Goal: Task Accomplishment & Management: Use online tool/utility

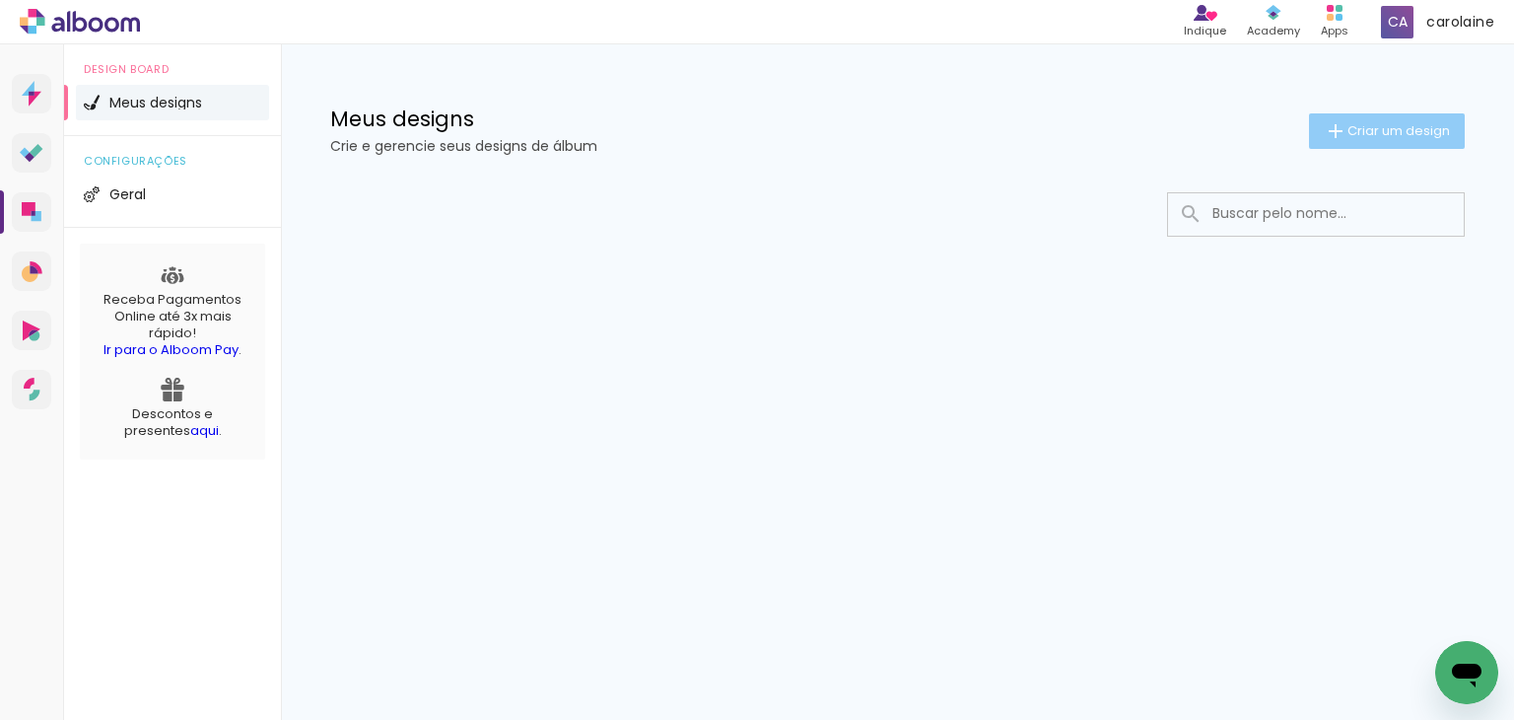
click at [1423, 124] on span "Criar um design" at bounding box center [1398, 130] width 103 height 13
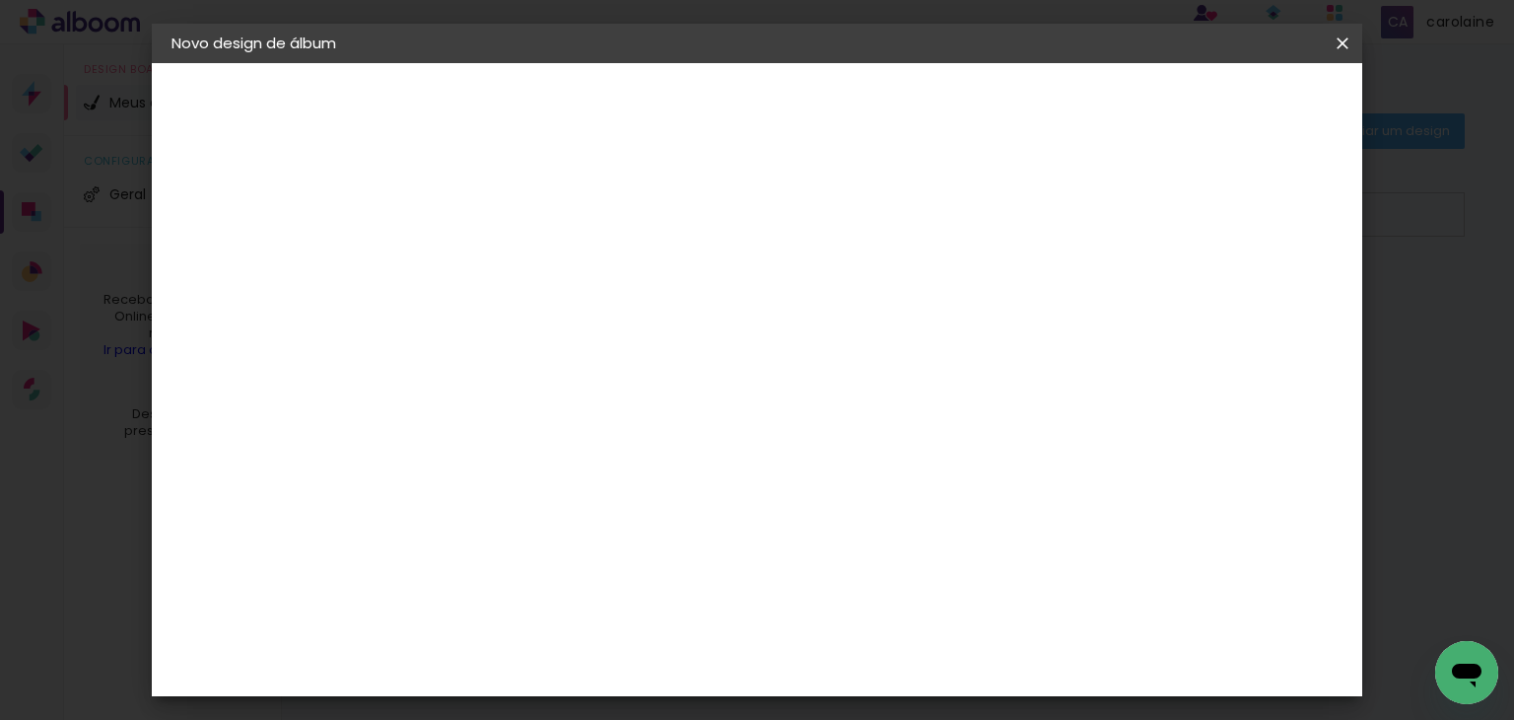
click at [494, 269] on input at bounding box center [494, 264] width 0 height 31
type input "steffanie"
type paper-input "steffanie"
click at [696, 115] on paper-button "Avançar" at bounding box center [647, 105] width 97 height 34
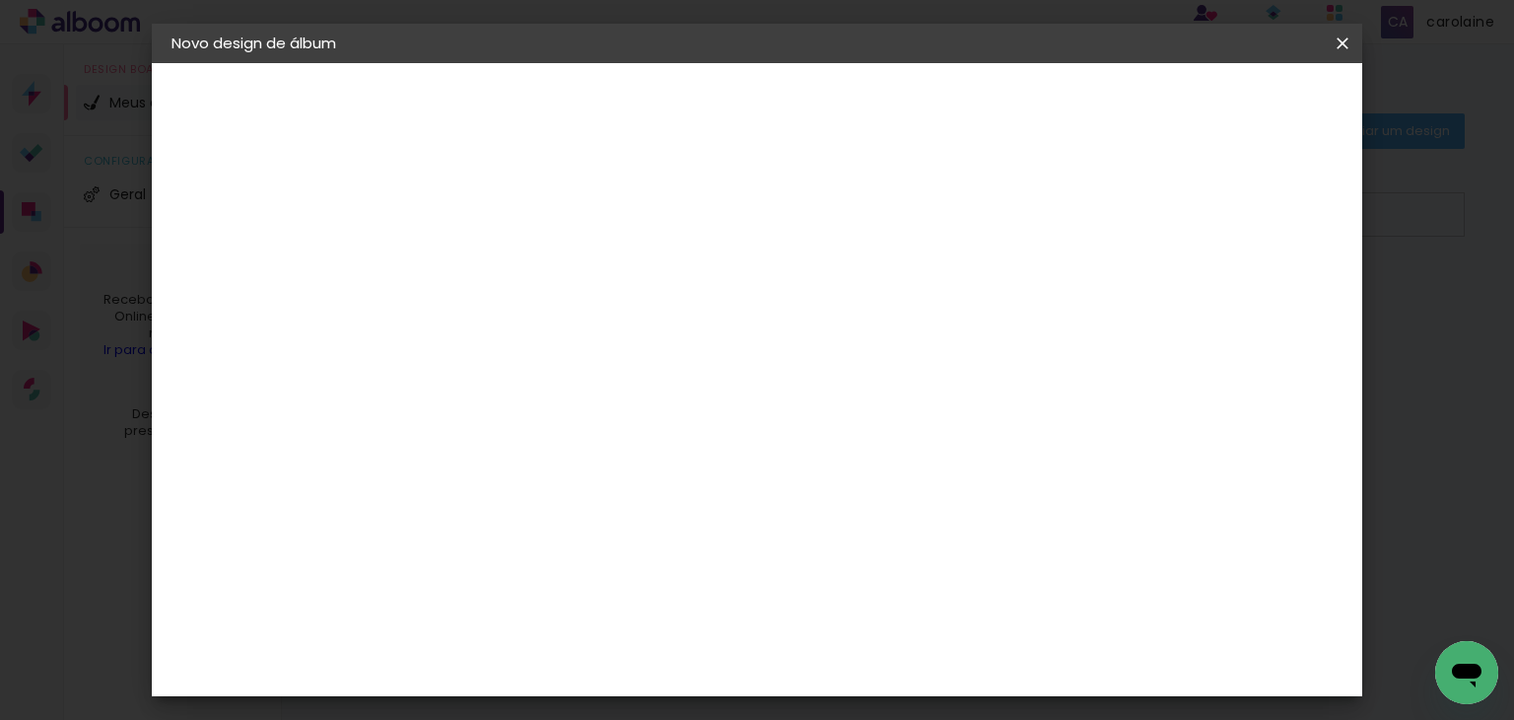
click at [625, 465] on paper-item "Evidence" at bounding box center [544, 486] width 213 height 43
click at [0, 0] on slot "Avançar" at bounding box center [0, 0] width 0 height 0
click at [571, 328] on input "text" at bounding box center [532, 343] width 77 height 31
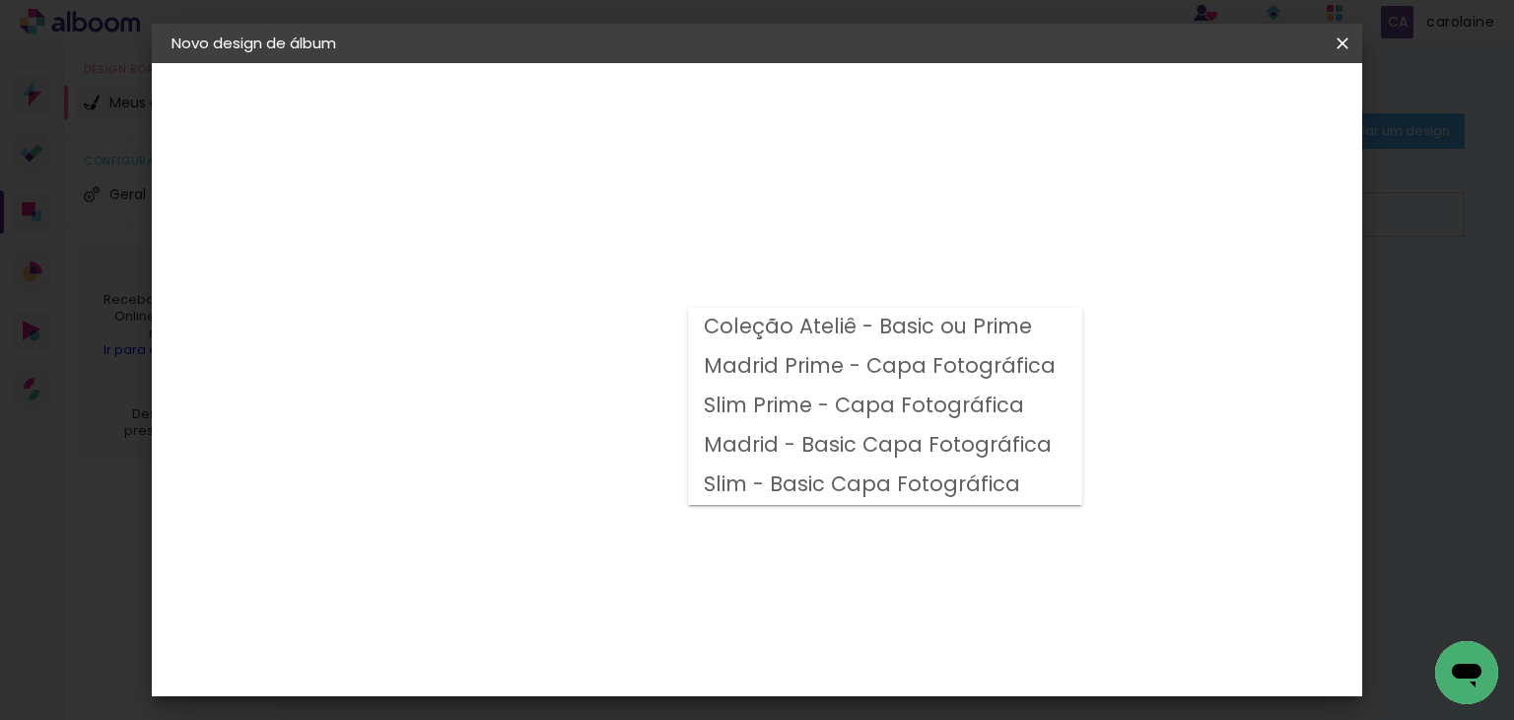
click at [612, 231] on div "Opções disponíveis Coleção Ateliê - Basic ou Prime Madrid Prime - Capa Fotográf…" at bounding box center [544, 147] width 272 height 168
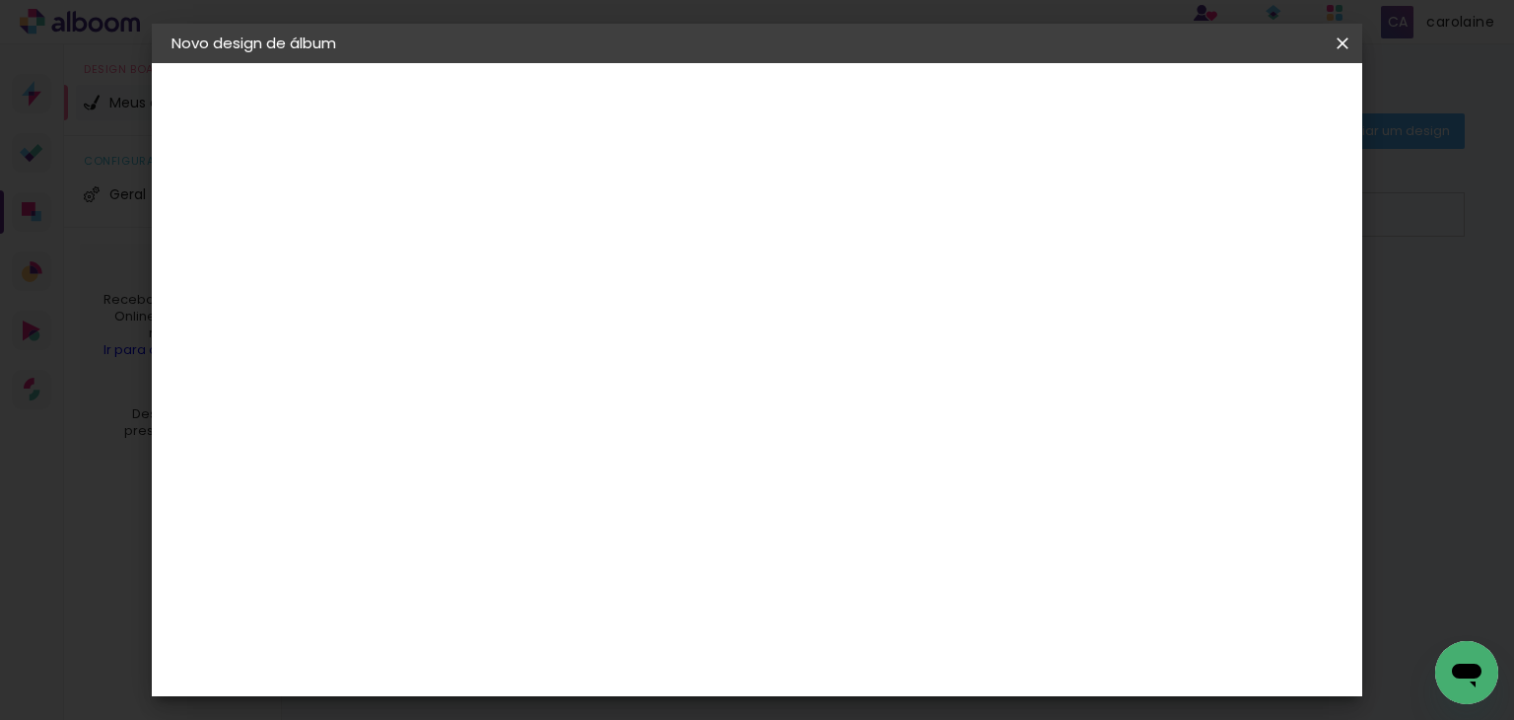
click at [571, 328] on input "text" at bounding box center [532, 343] width 77 height 31
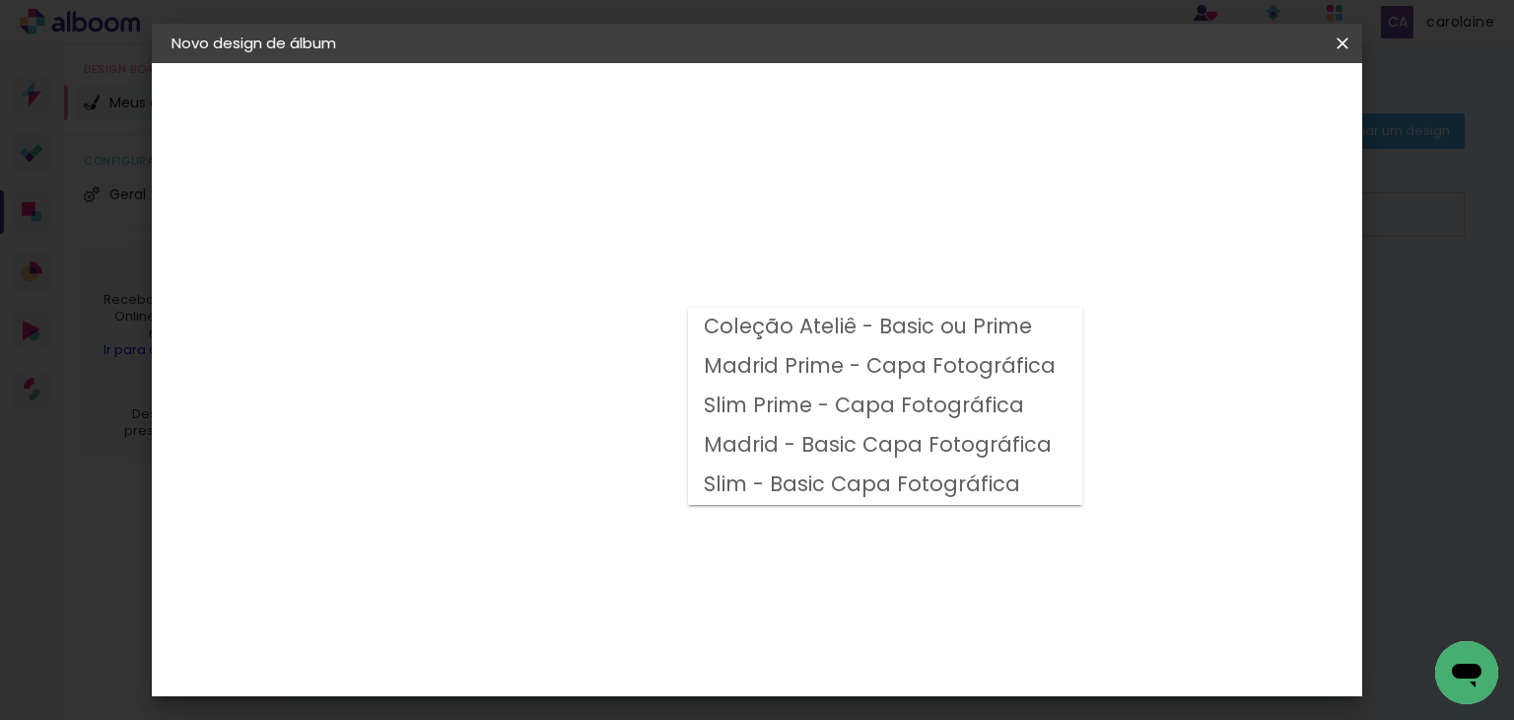
click at [680, 231] on div "Opções disponíveis Coleção Ateliê - Basic ou Prime Madrid Prime - Capa Fotográf…" at bounding box center [544, 147] width 272 height 168
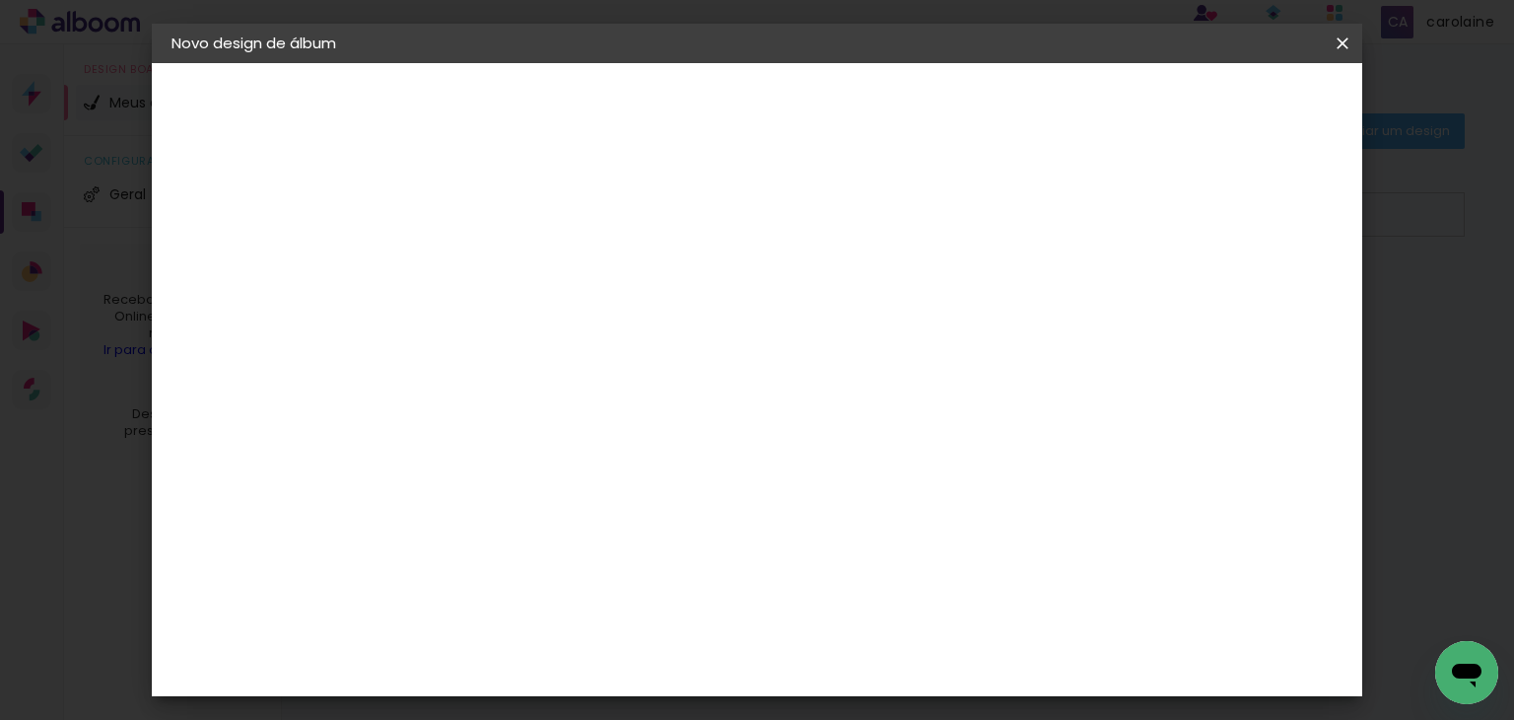
click at [571, 335] on input "text" at bounding box center [532, 343] width 77 height 31
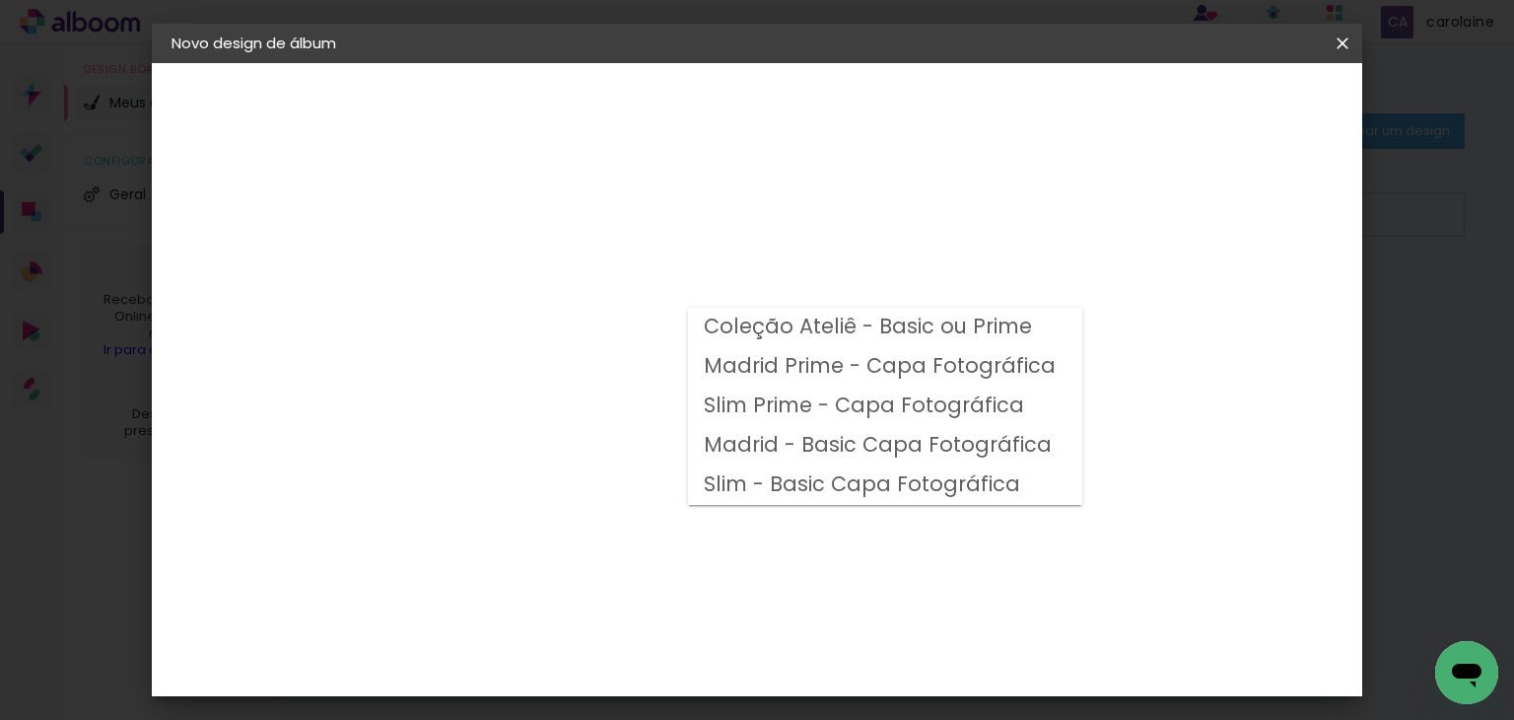
click at [680, 231] on div "Opções disponíveis Coleção Ateliê - Basic ou Prime Madrid Prime - Capa Fotográf…" at bounding box center [544, 147] width 272 height 168
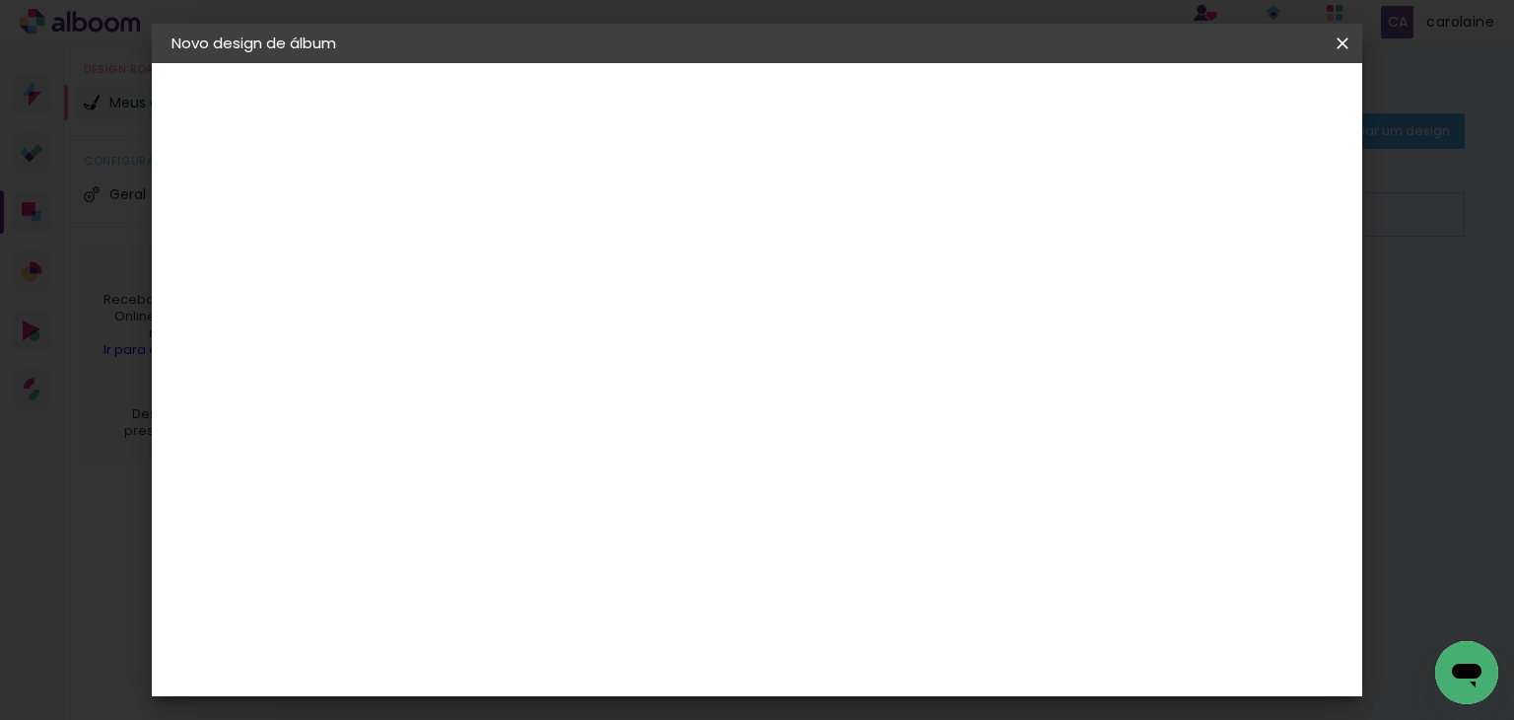
click at [601, 319] on paper-input-container "Linha" at bounding box center [544, 344] width 114 height 50
